Goal: Transaction & Acquisition: Purchase product/service

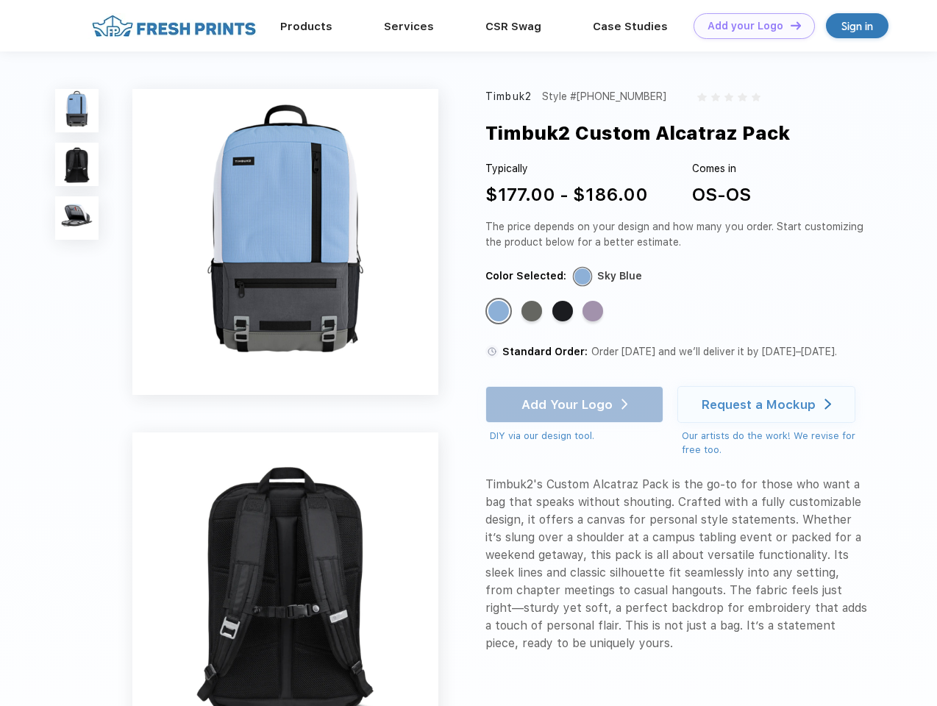
click at [749, 26] on link "Add your Logo Design Tool" at bounding box center [753, 26] width 121 height 26
click at [0, 0] on div "Design Tool" at bounding box center [0, 0] width 0 height 0
click at [789, 25] on link "Add your Logo Design Tool" at bounding box center [753, 26] width 121 height 26
click at [77, 110] on img at bounding box center [76, 110] width 43 height 43
click at [77, 165] on img at bounding box center [76, 164] width 43 height 43
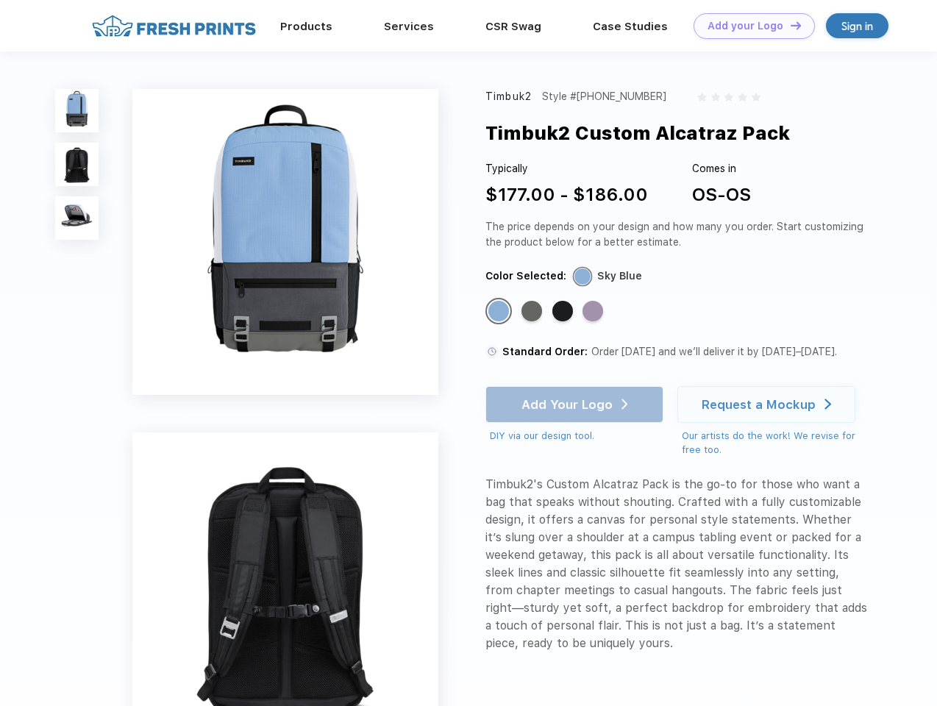
click at [77, 218] on img at bounding box center [76, 217] width 43 height 43
click at [500, 312] on div "Standard Color" at bounding box center [498, 311] width 21 height 21
click at [533, 312] on div "Standard Color" at bounding box center [531, 311] width 21 height 21
click at [564, 312] on div "Standard Color" at bounding box center [562, 311] width 21 height 21
click at [594, 312] on div "Standard Color" at bounding box center [592, 311] width 21 height 21
